Goal: Task Accomplishment & Management: Use online tool/utility

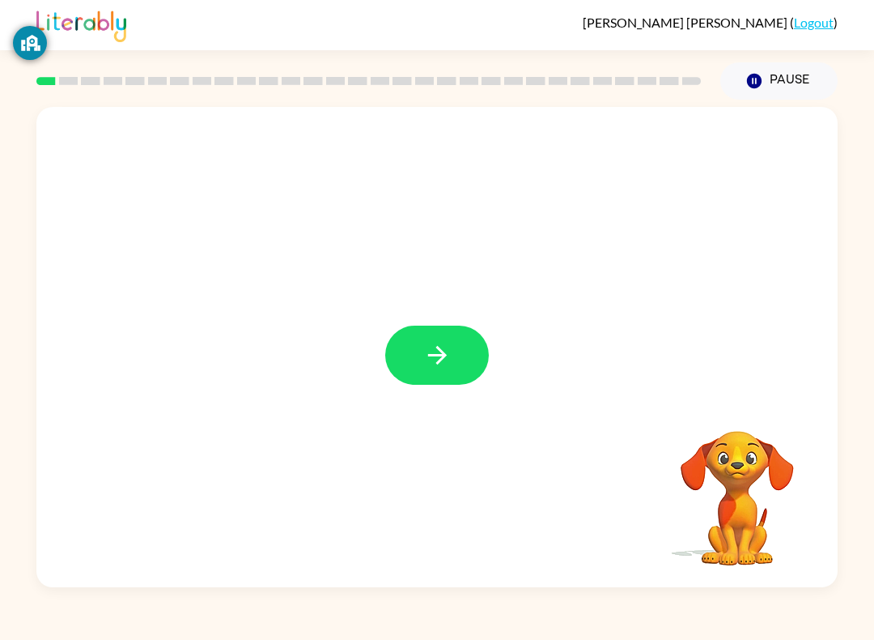
click at [482, 337] on button "button" at bounding box center [437, 354] width 104 height 59
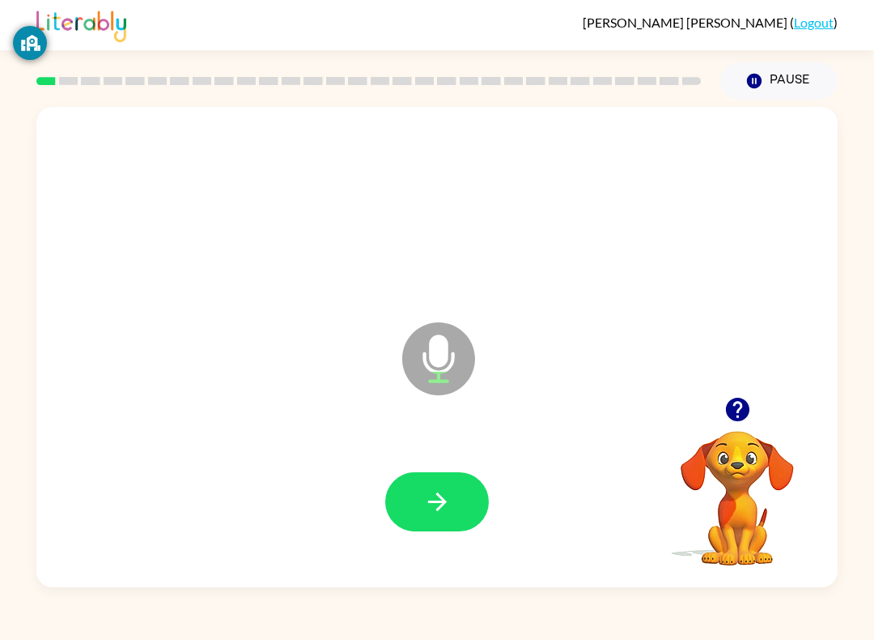
click at [870, 511] on div "Microphone The Microphone is here when it is your turn to talk Your browser mus…" at bounding box center [437, 343] width 874 height 487
click at [864, 524] on div "Microphone The Microphone is here when it is your turn to talk Your browser mus…" at bounding box center [437, 343] width 874 height 487
click at [456, 500] on button "button" at bounding box center [437, 501] width 104 height 59
click at [463, 494] on button "button" at bounding box center [437, 501] width 104 height 59
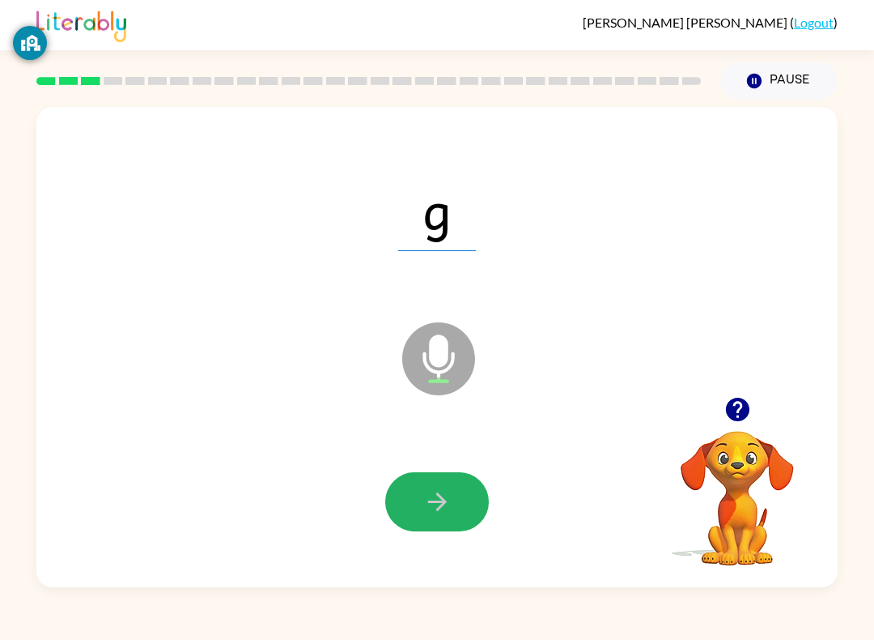
click at [431, 496] on icon "button" at bounding box center [437, 501] width 28 height 28
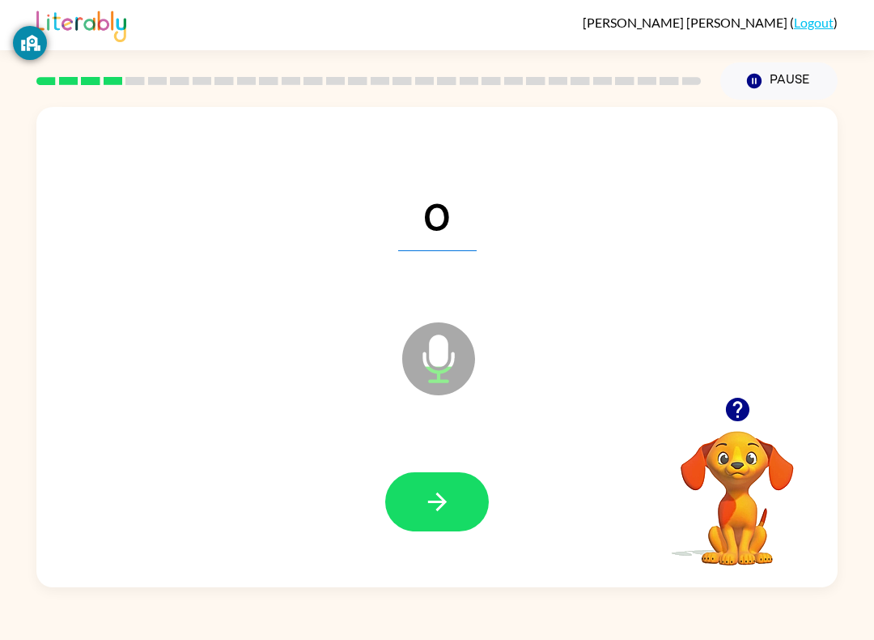
click at [457, 508] on button "button" at bounding box center [437, 501] width 104 height 59
click at [407, 484] on button "button" at bounding box center [437, 501] width 104 height 59
click at [459, 510] on button "button" at bounding box center [437, 501] width 104 height 59
click at [436, 477] on button "button" at bounding box center [437, 501] width 104 height 59
click at [451, 518] on button "button" at bounding box center [437, 501] width 104 height 59
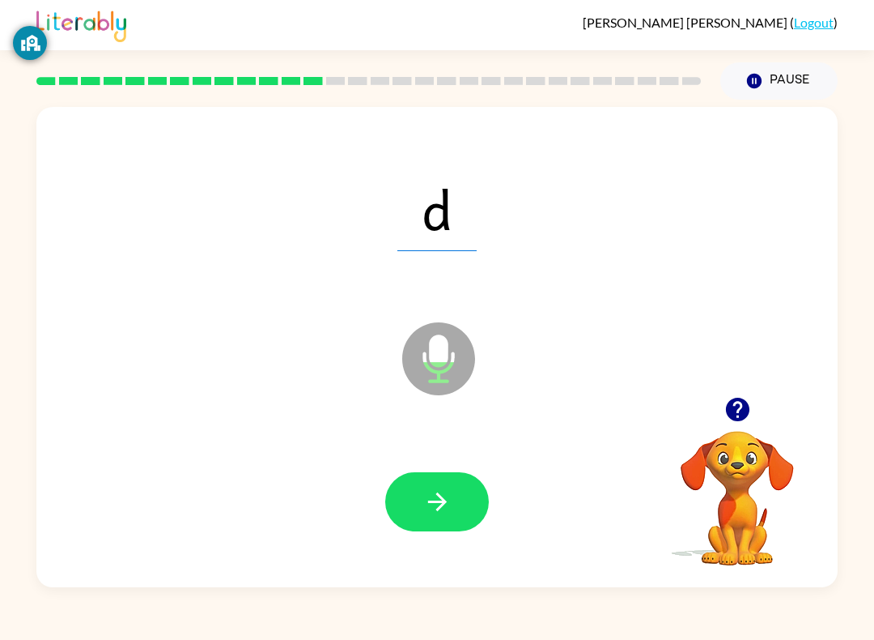
click at [455, 504] on button "button" at bounding box center [437, 501] width 104 height 59
click at [460, 465] on div at bounding box center [437, 501] width 769 height 138
click at [453, 500] on button "button" at bounding box center [437, 501] width 104 height 59
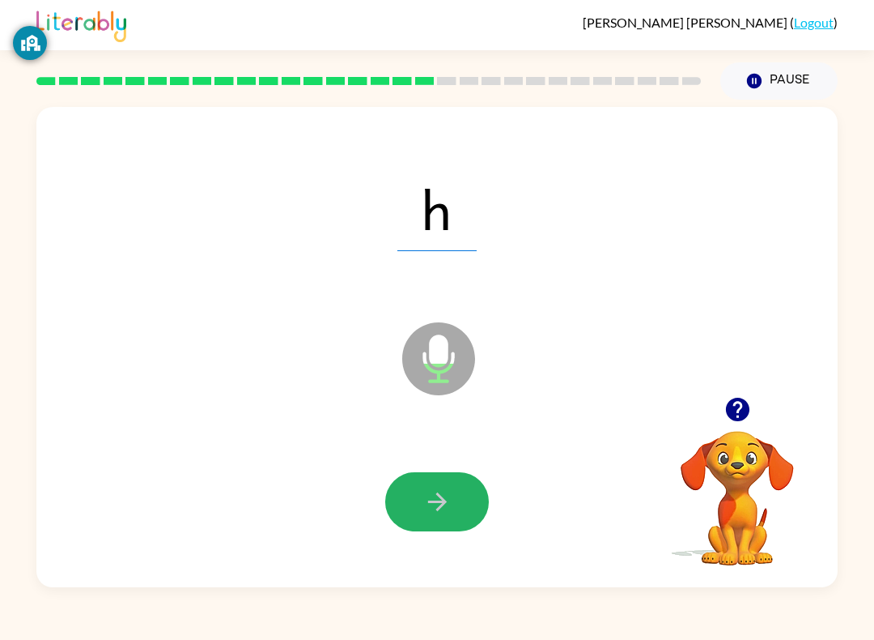
click at [448, 494] on icon "button" at bounding box center [437, 501] width 28 height 28
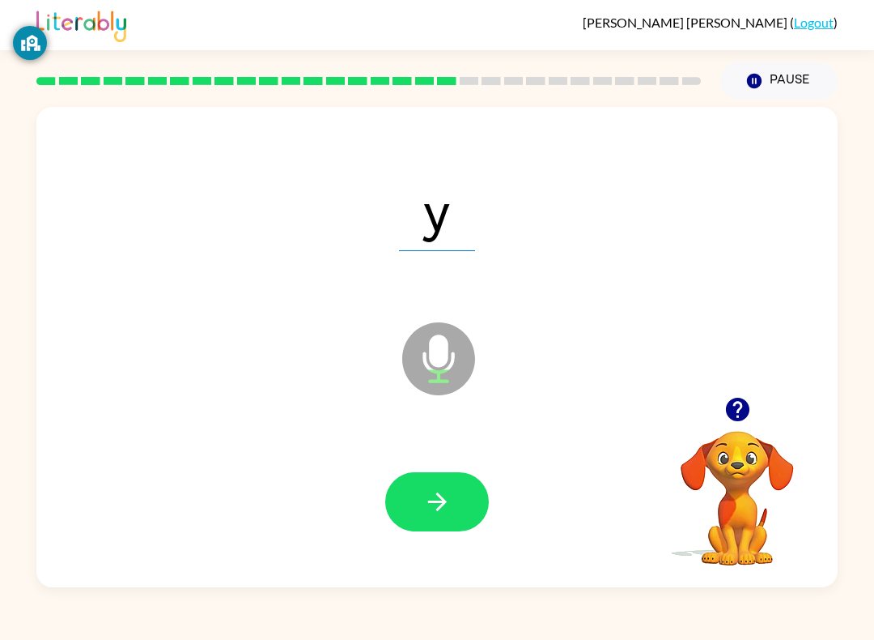
click at [432, 531] on button "button" at bounding box center [437, 501] width 104 height 59
click at [456, 483] on div at bounding box center [437, 501] width 104 height 59
click at [430, 512] on icon "button" at bounding box center [437, 501] width 28 height 28
click at [456, 487] on button "button" at bounding box center [437, 501] width 104 height 59
click at [449, 479] on button "button" at bounding box center [437, 501] width 104 height 59
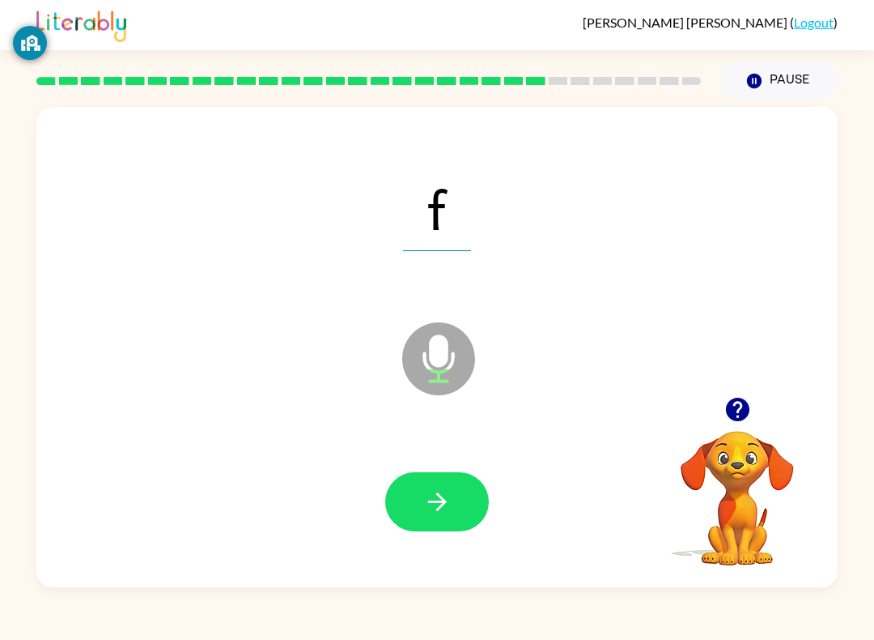
click at [436, 519] on button "button" at bounding box center [437, 501] width 104 height 59
click at [440, 515] on icon "button" at bounding box center [437, 501] width 28 height 28
click at [464, 474] on button "button" at bounding box center [437, 501] width 104 height 59
click at [475, 519] on button "button" at bounding box center [437, 501] width 104 height 59
click at [443, 498] on icon "button" at bounding box center [437, 501] width 28 height 28
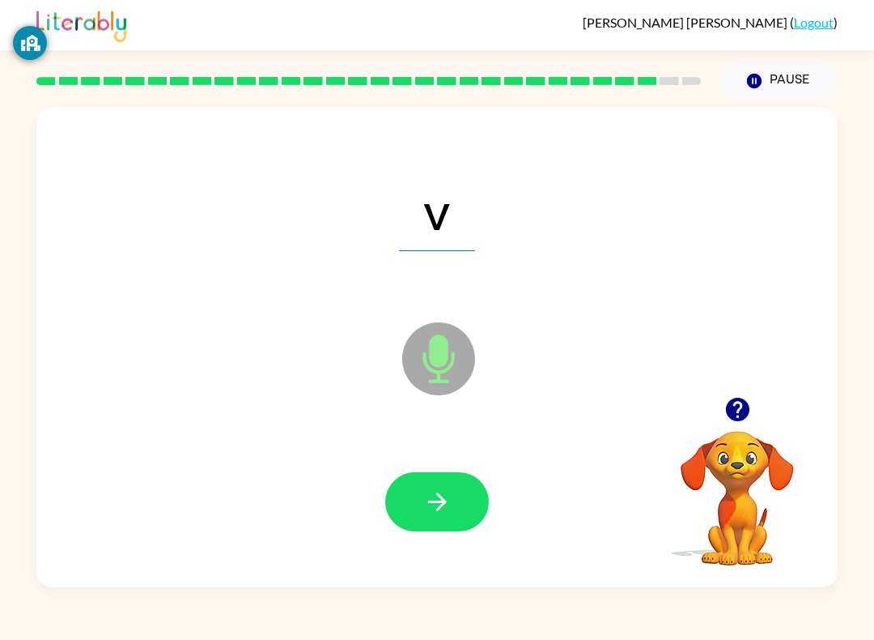
click at [445, 517] on button "button" at bounding box center [437, 501] width 104 height 59
click at [432, 514] on icon "button" at bounding box center [437, 501] width 28 height 28
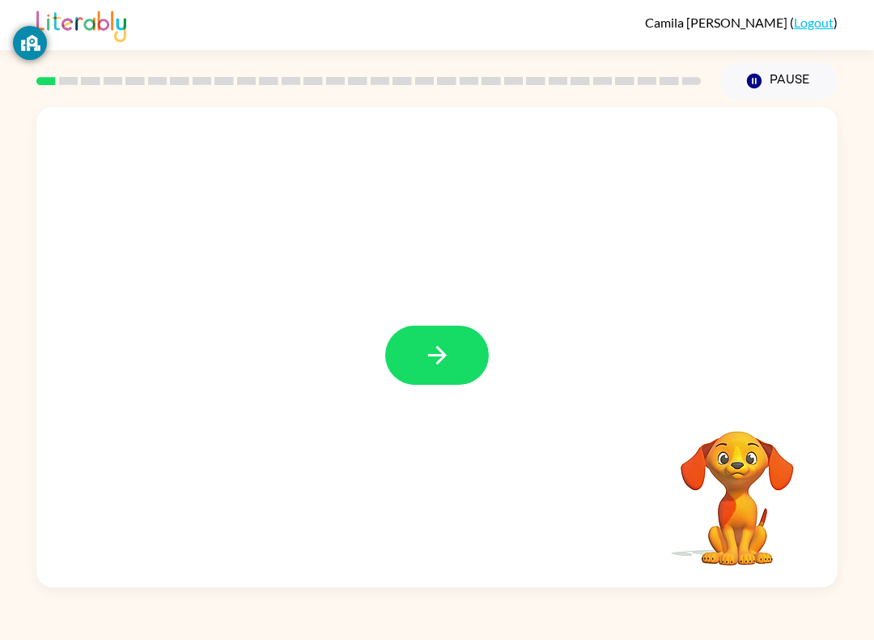
click at [451, 347] on icon "button" at bounding box center [437, 355] width 28 height 28
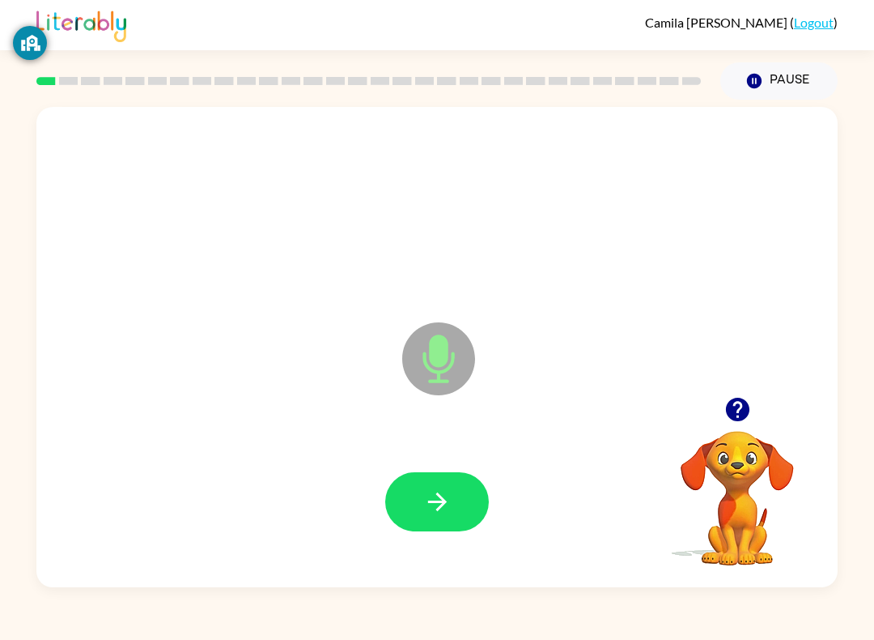
click at [422, 479] on button "button" at bounding box center [437, 501] width 104 height 59
click at [450, 499] on icon "button" at bounding box center [437, 501] width 28 height 28
click at [424, 494] on icon "button" at bounding box center [437, 501] width 28 height 28
click at [455, 504] on button "button" at bounding box center [437, 501] width 104 height 59
click at [426, 480] on button "button" at bounding box center [437, 501] width 104 height 59
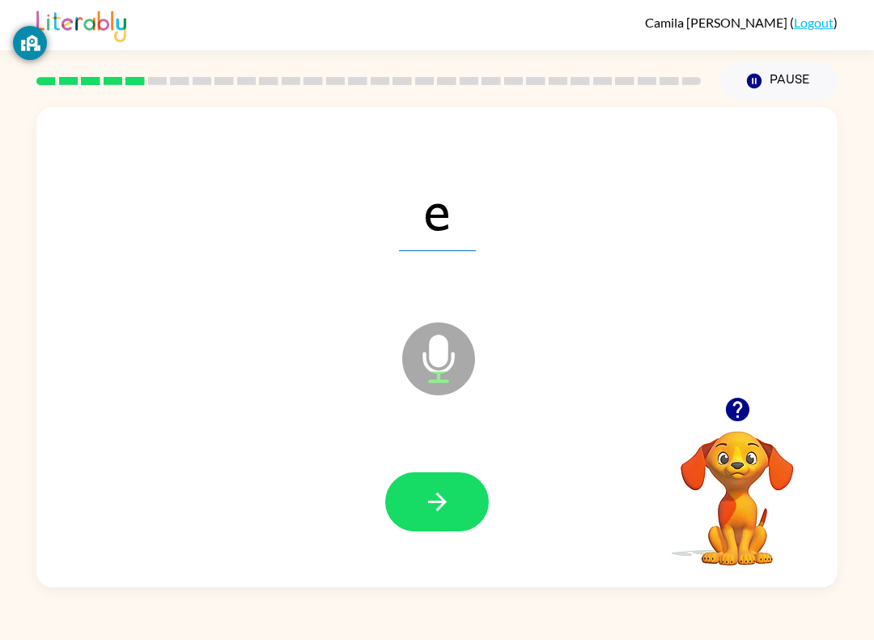
click at [50, 75] on div at bounding box center [369, 81] width 684 height 57
click at [38, 96] on div "Information on this screen can be visible to the school to help keep you secure…" at bounding box center [30, 95] width 34 height 165
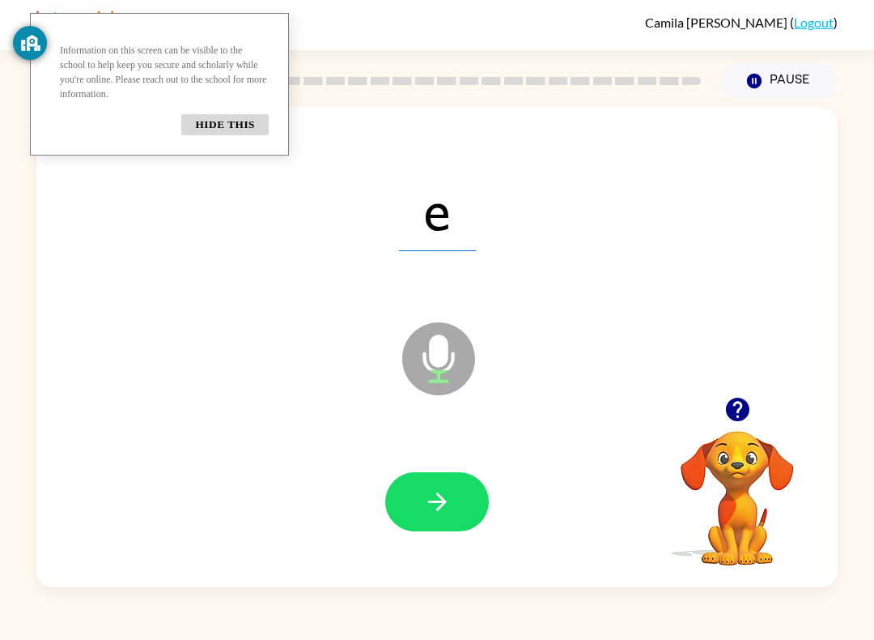
click at [208, 135] on button "Hide this" at bounding box center [224, 124] width 87 height 21
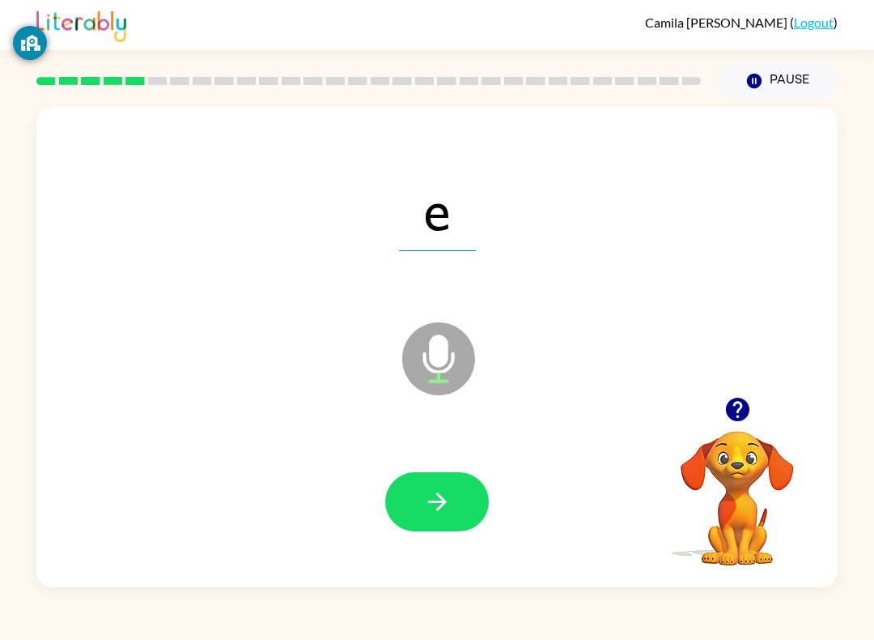
click at [442, 531] on button "button" at bounding box center [437, 501] width 104 height 59
click at [747, 72] on button "Pause Pause" at bounding box center [779, 80] width 117 height 37
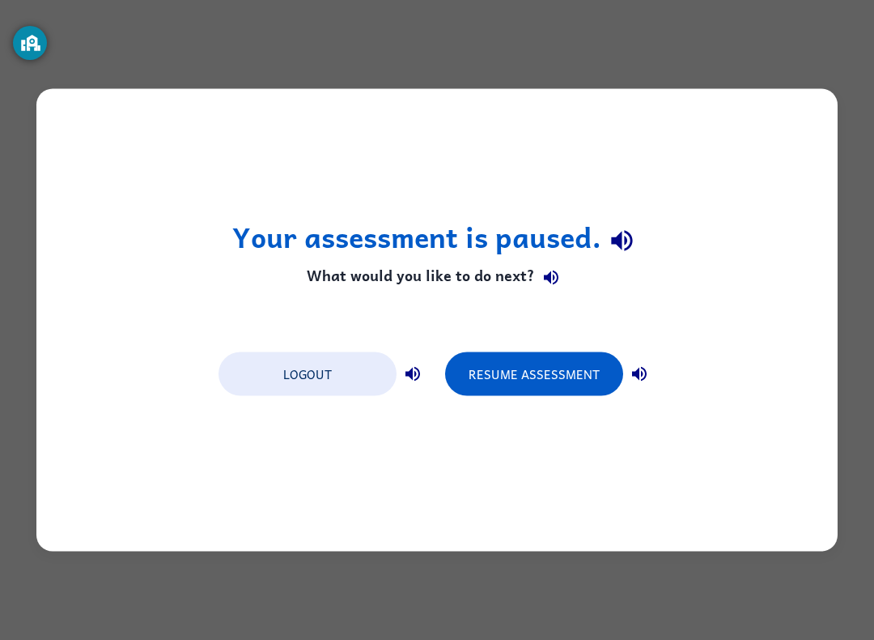
click at [594, 386] on button "Resume Assessment" at bounding box center [534, 374] width 178 height 44
click at [533, 378] on button "Resume Assessment" at bounding box center [534, 374] width 178 height 44
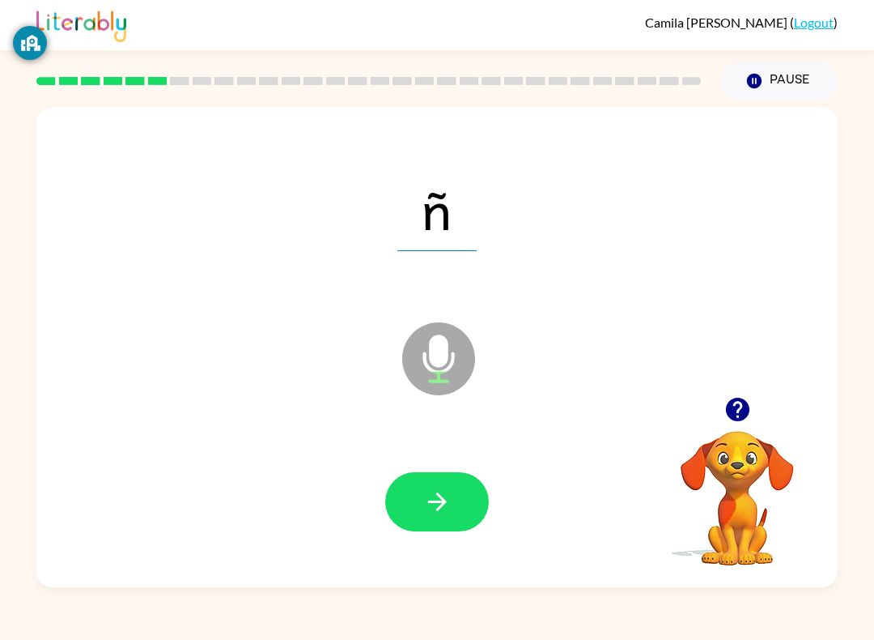
click at [458, 500] on button "button" at bounding box center [437, 501] width 104 height 59
click at [460, 523] on button "button" at bounding box center [437, 501] width 104 height 59
click at [470, 490] on button "button" at bounding box center [437, 501] width 104 height 59
click at [442, 492] on icon "button" at bounding box center [437, 501] width 28 height 28
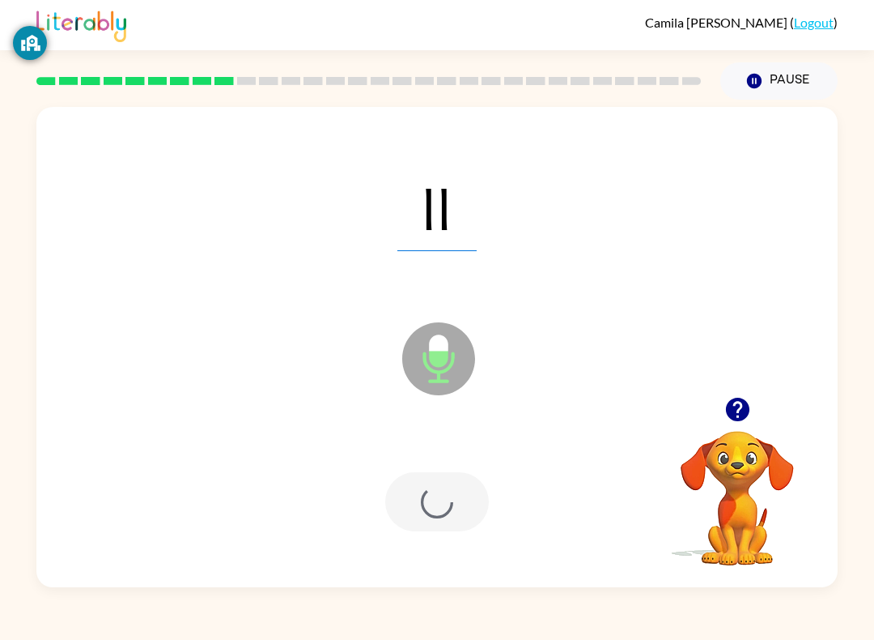
click at [428, 499] on div at bounding box center [437, 501] width 104 height 59
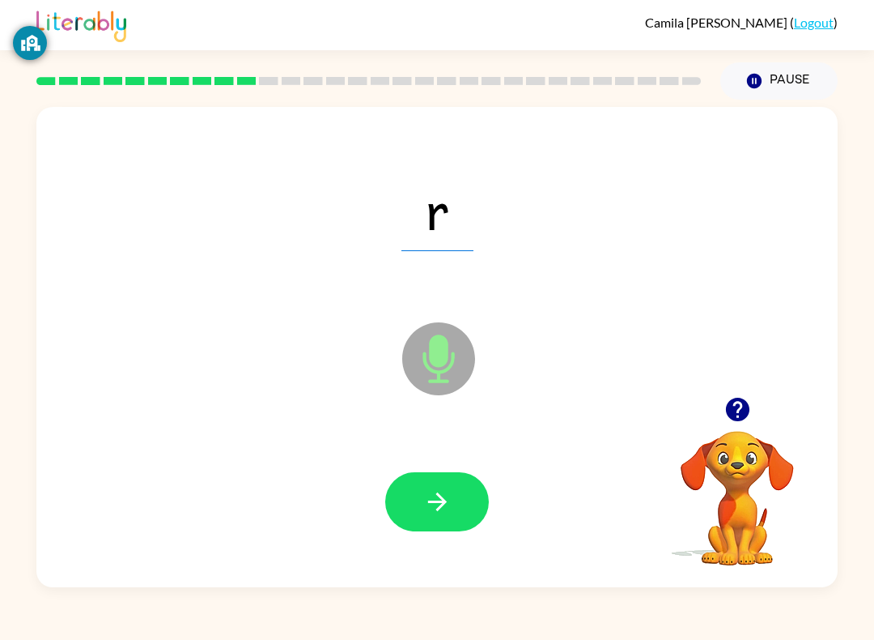
click at [431, 523] on button "button" at bounding box center [437, 501] width 104 height 59
click at [411, 512] on button "button" at bounding box center [437, 501] width 104 height 59
click at [415, 529] on button "button" at bounding box center [437, 501] width 104 height 59
click at [462, 483] on button "button" at bounding box center [437, 501] width 104 height 59
click at [392, 483] on button "button" at bounding box center [437, 501] width 104 height 59
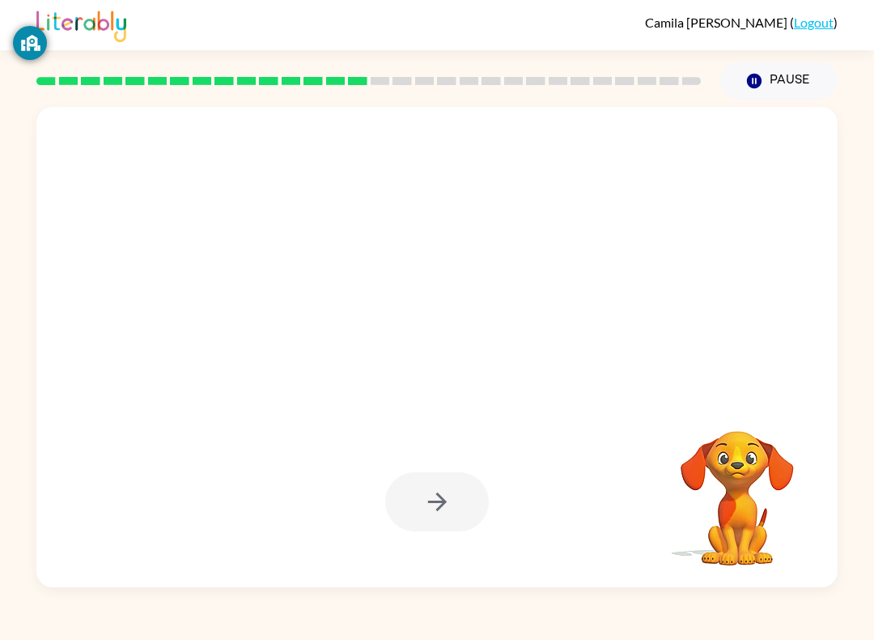
click at [432, 540] on div at bounding box center [437, 501] width 769 height 138
click at [456, 515] on div at bounding box center [437, 501] width 104 height 59
click at [430, 493] on div at bounding box center [437, 501] width 104 height 59
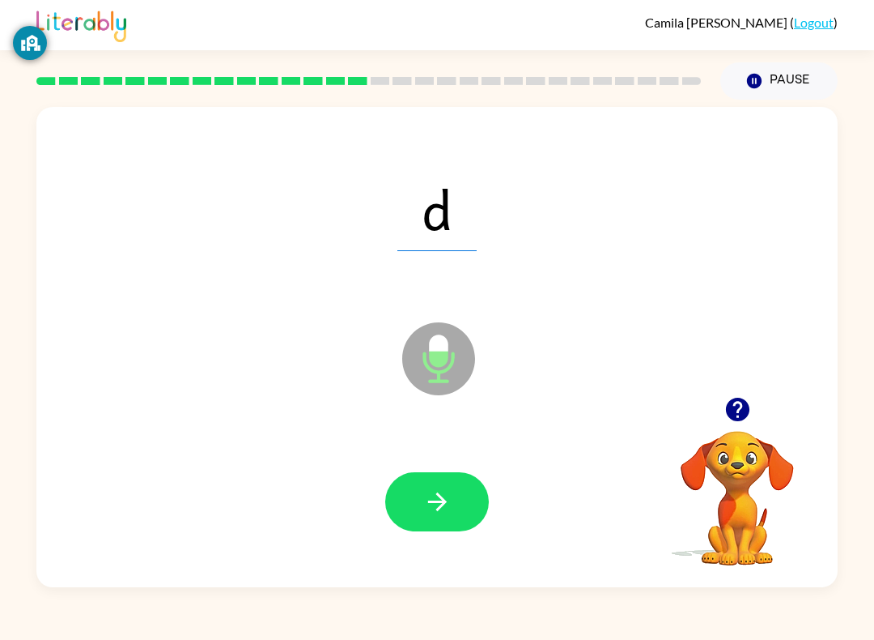
click at [452, 506] on button "button" at bounding box center [437, 501] width 104 height 59
click at [447, 508] on icon "button" at bounding box center [437, 501] width 28 height 28
click at [786, 576] on div "c Microphone The Microphone is here when it is your turn to talk" at bounding box center [437, 347] width 802 height 480
click at [1, 604] on div "[PERSON_NAME] ( Logout ) Pause Pause c Microphone The Microphone is here when i…" at bounding box center [437, 320] width 874 height 640
click at [421, 488] on button "button" at bounding box center [437, 501] width 104 height 59
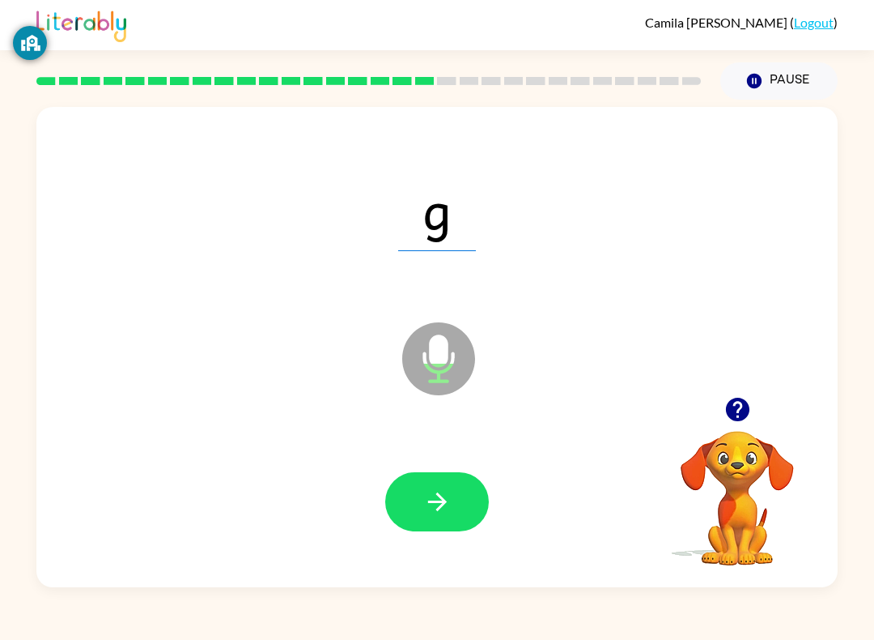
click at [447, 453] on div at bounding box center [437, 501] width 769 height 138
click at [406, 504] on button "button" at bounding box center [437, 501] width 104 height 59
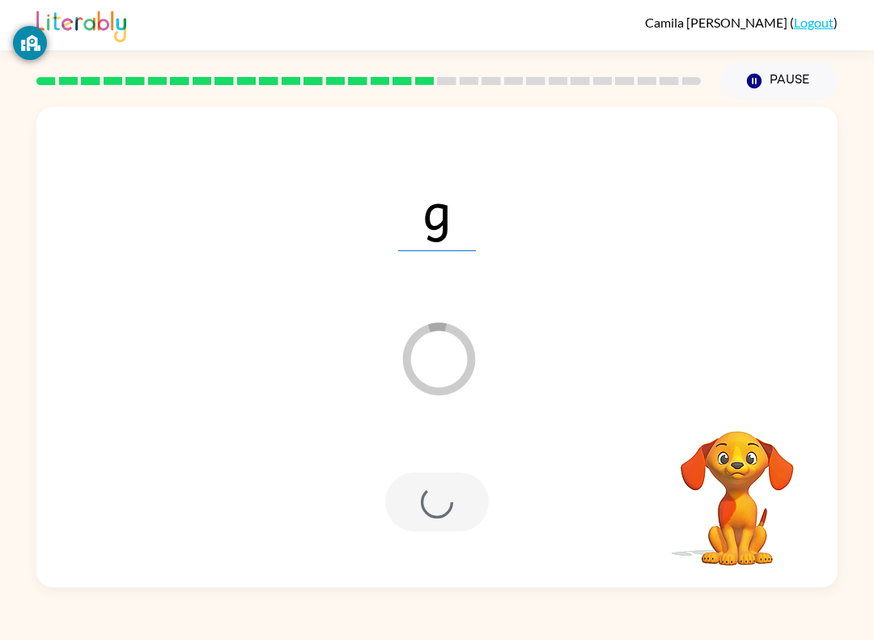
click at [436, 500] on div at bounding box center [437, 501] width 104 height 59
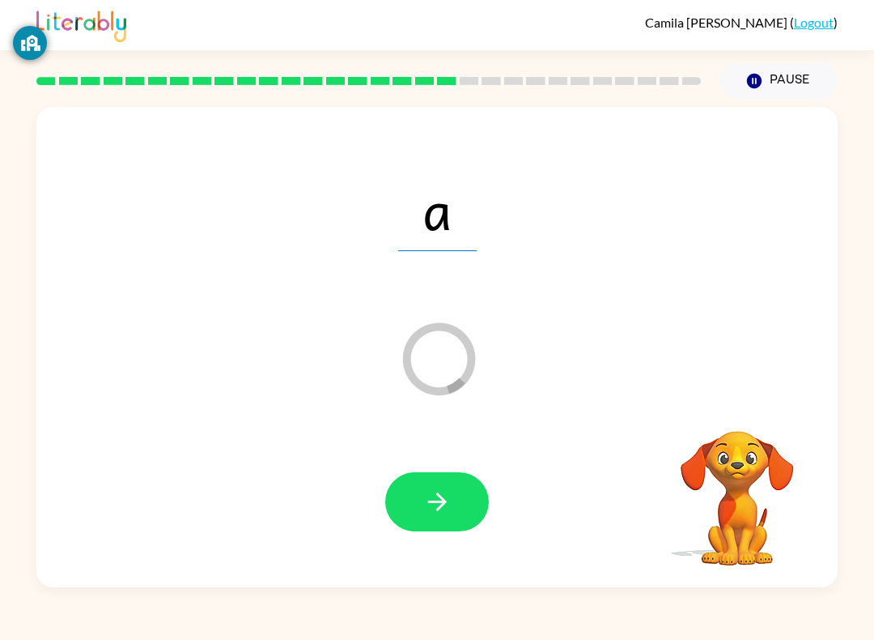
click at [388, 515] on button "button" at bounding box center [437, 501] width 104 height 59
click at [424, 479] on button "button" at bounding box center [437, 501] width 104 height 59
click at [441, 502] on icon "button" at bounding box center [437, 501] width 19 height 19
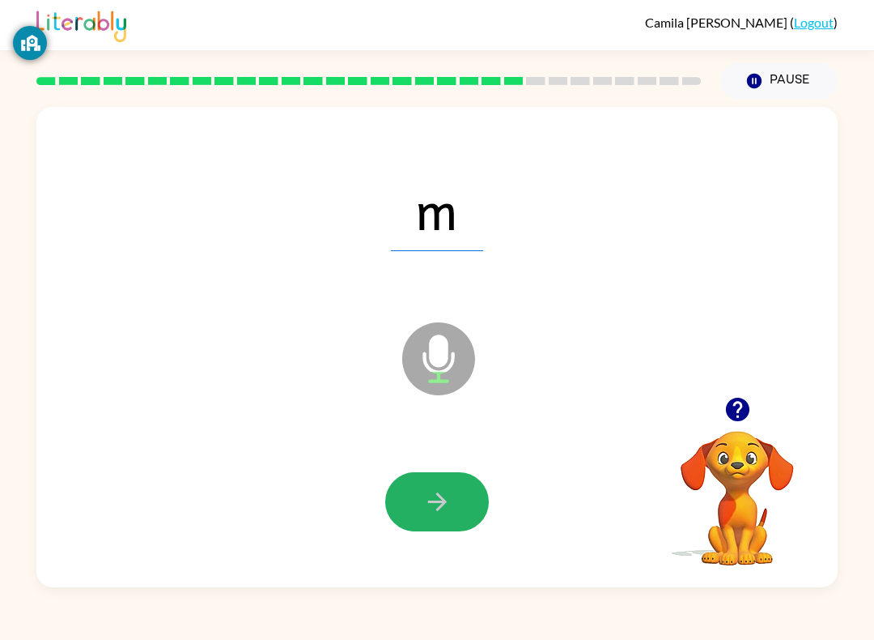
click at [420, 513] on button "button" at bounding box center [437, 501] width 104 height 59
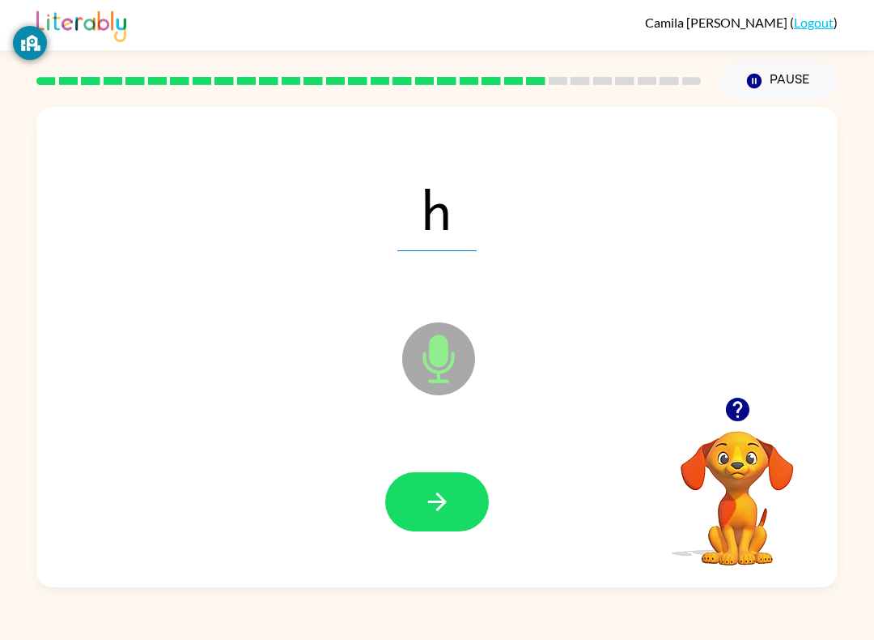
click at [448, 513] on icon "button" at bounding box center [437, 501] width 28 height 28
click at [432, 529] on button "button" at bounding box center [437, 501] width 104 height 59
click at [449, 168] on span "ch" at bounding box center [438, 209] width 106 height 84
click at [458, 510] on button "button" at bounding box center [437, 501] width 104 height 59
click at [445, 494] on icon "button" at bounding box center [437, 501] width 28 height 28
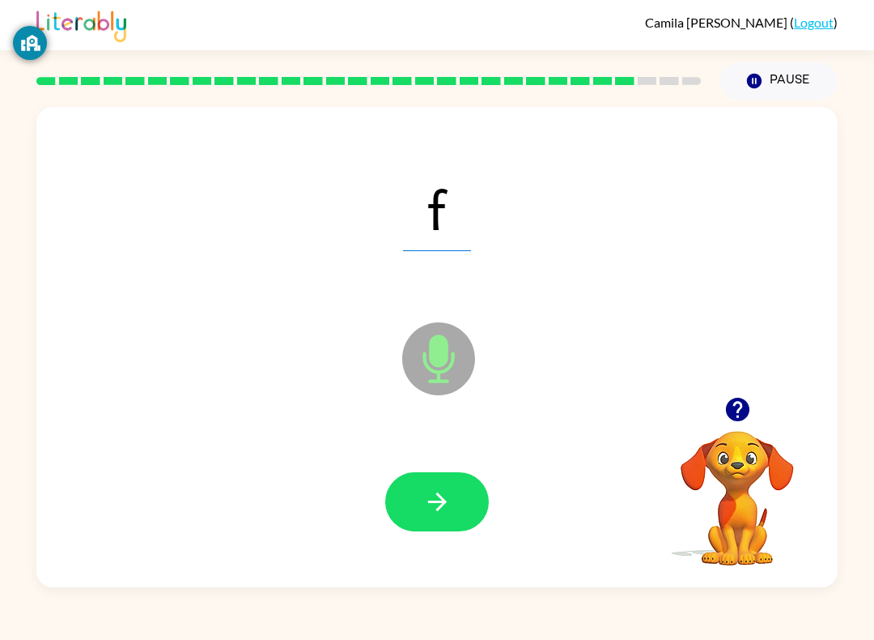
click at [436, 480] on button "button" at bounding box center [437, 501] width 104 height 59
click at [456, 508] on button "button" at bounding box center [437, 501] width 104 height 59
click at [466, 479] on button "button" at bounding box center [437, 501] width 104 height 59
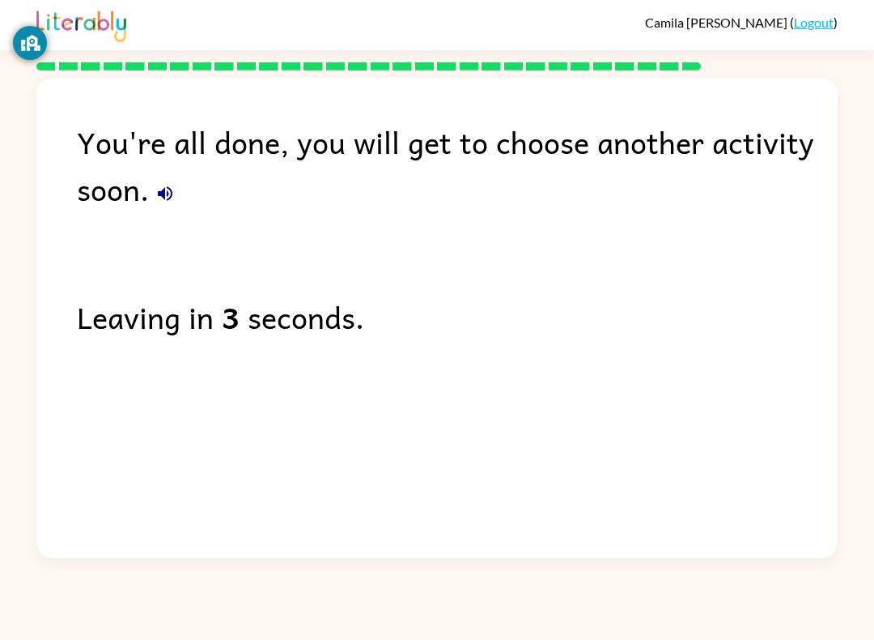
click at [828, 395] on div "You're all done, you will get to choose another activity soon. Leaving in 3 sec…" at bounding box center [437, 314] width 802 height 472
click at [819, 394] on div "You're all done, you will get to choose another activity soon. Leaving in 3 sec…" at bounding box center [437, 314] width 802 height 472
click at [822, 381] on div "You're all done, you will get to choose another activity soon. Leaving in 2 sec…" at bounding box center [437, 314] width 802 height 472
